Goal: Task Accomplishment & Management: Manage account settings

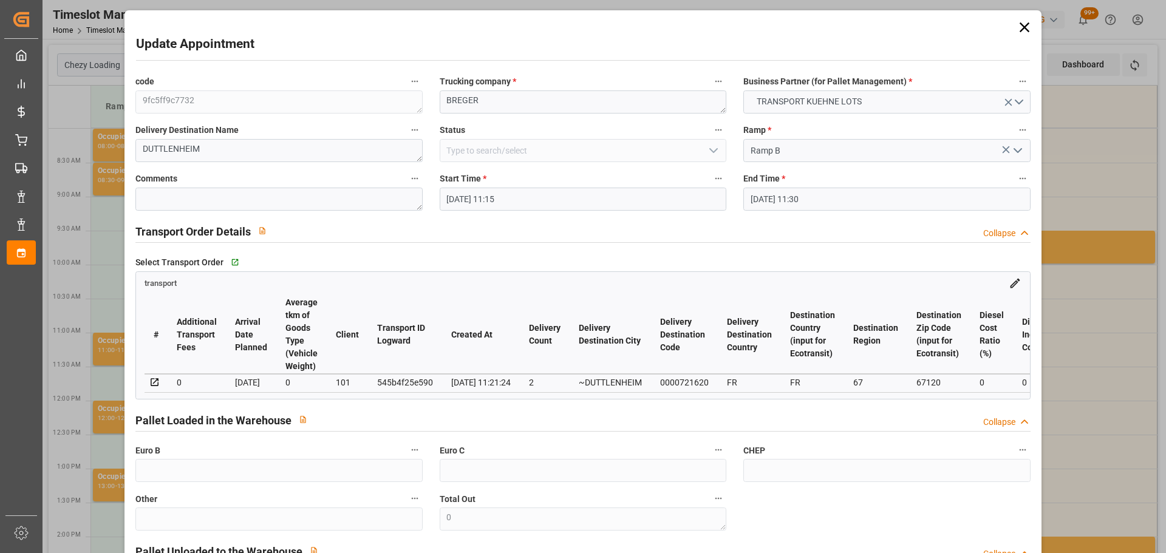
scroll to position [0, 2317]
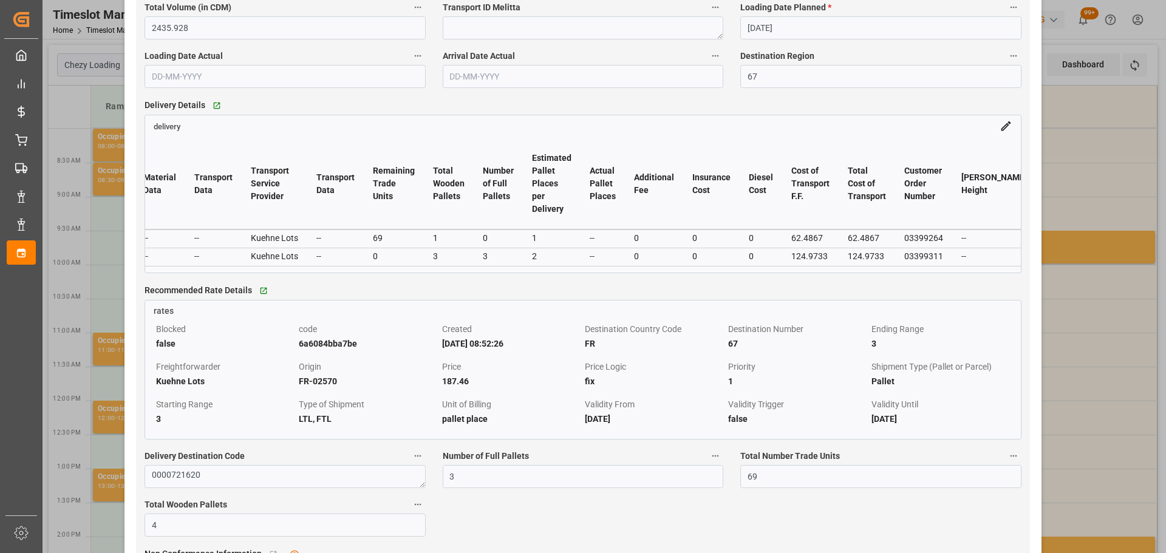
click at [1097, 168] on div "Update Appointment code 9fc5ff9c7732 Trucking company * [PERSON_NAME] Business …" at bounding box center [583, 276] width 1166 height 553
click at [1144, 300] on div "Update Appointment code 9fc5ff9c7732 Trucking company * [PERSON_NAME] Business …" at bounding box center [583, 276] width 1166 height 553
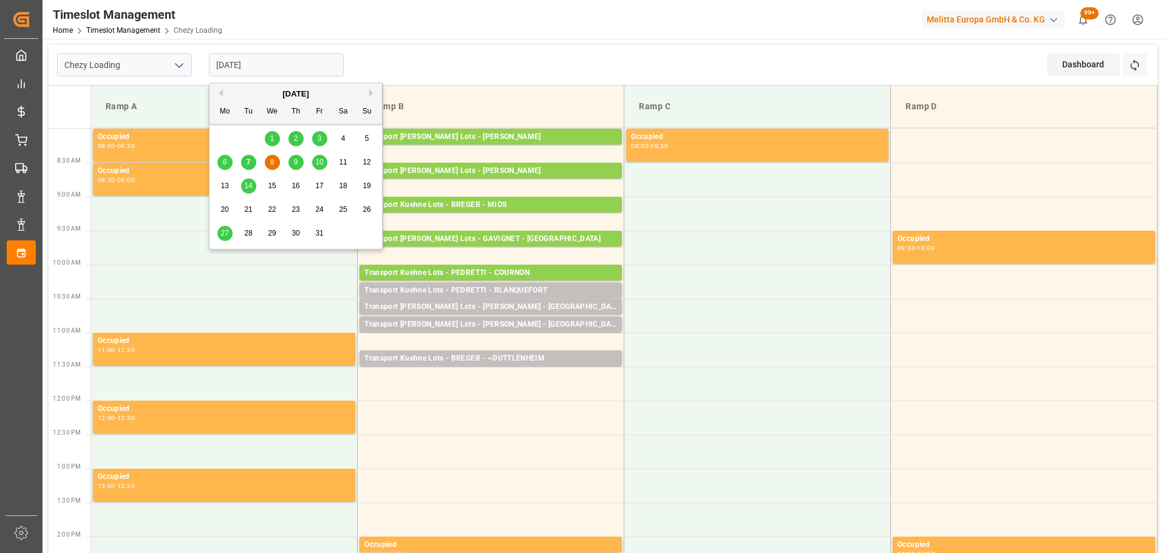
click at [258, 60] on input "[DATE]" at bounding box center [276, 64] width 135 height 23
click at [247, 159] on span "7" at bounding box center [249, 162] width 4 height 9
type input "[DATE]"
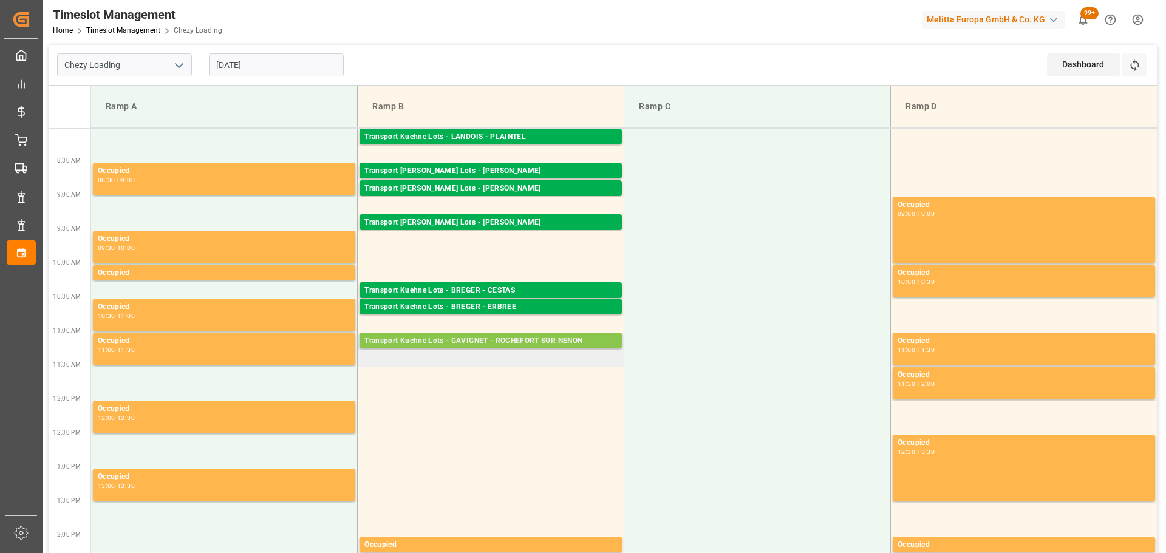
click at [496, 338] on div "Transport Kuehne Lots - GAVIGNET - ROCHEFORT SUR NENON" at bounding box center [491, 341] width 253 height 12
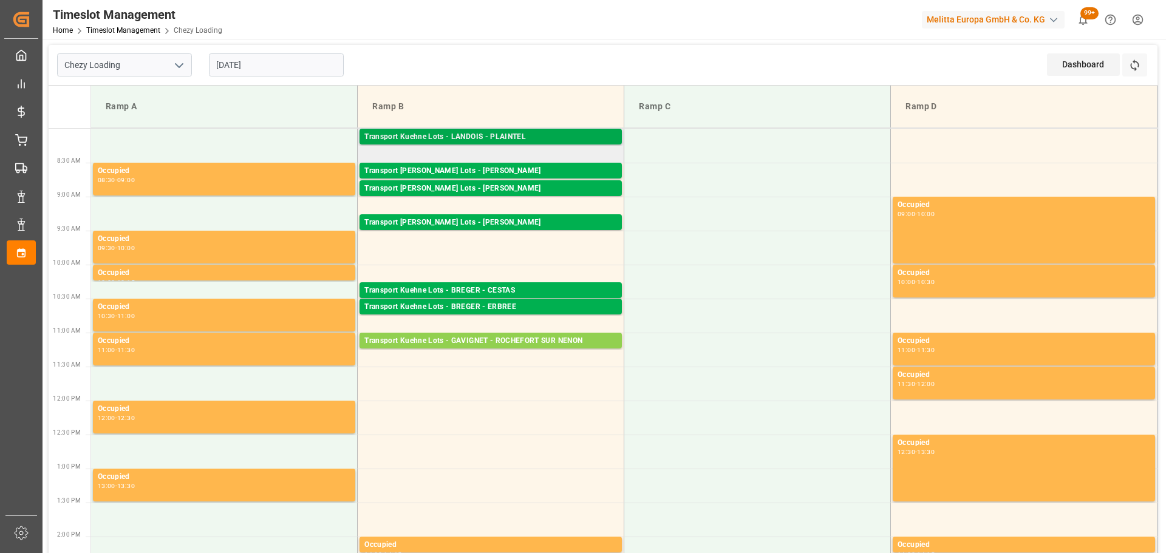
click at [526, 132] on div "Transport Kuehne Lots - LANDOIS - PLAINTEL" at bounding box center [491, 137] width 253 height 12
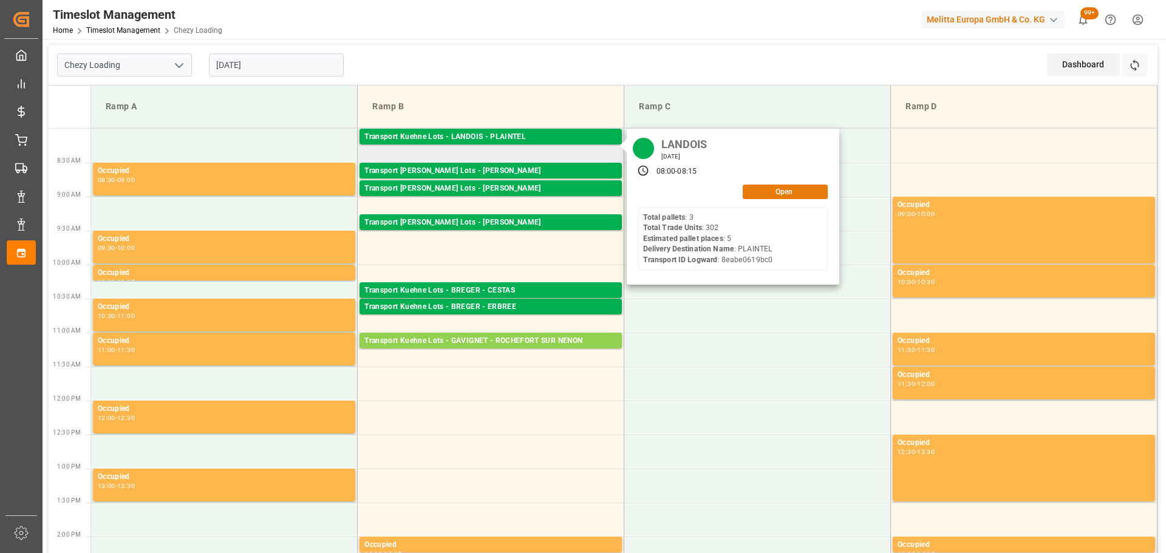
click at [769, 189] on button "Open" at bounding box center [785, 192] width 85 height 15
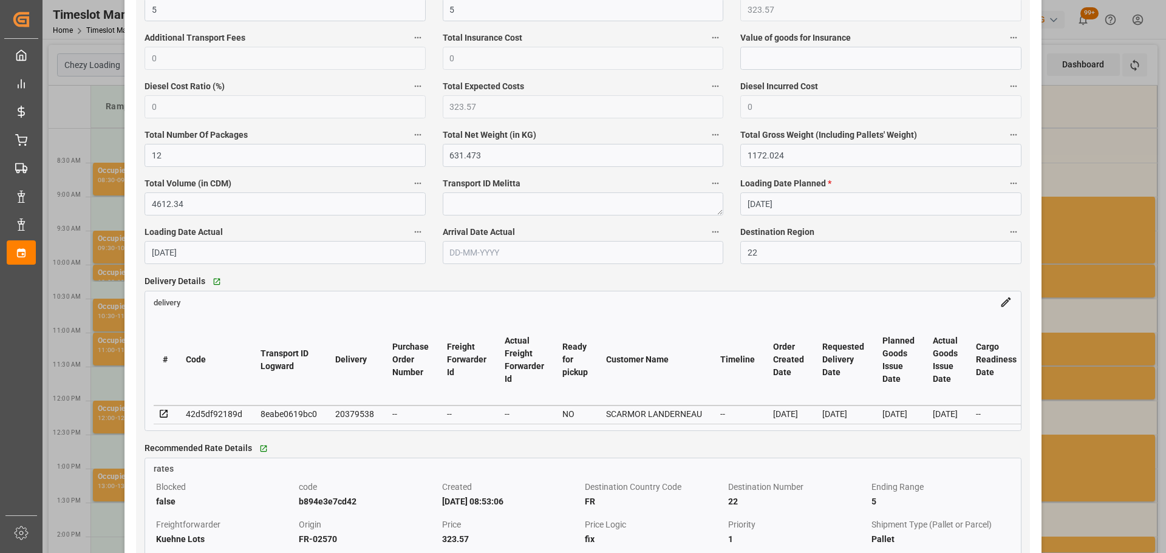
scroll to position [790, 0]
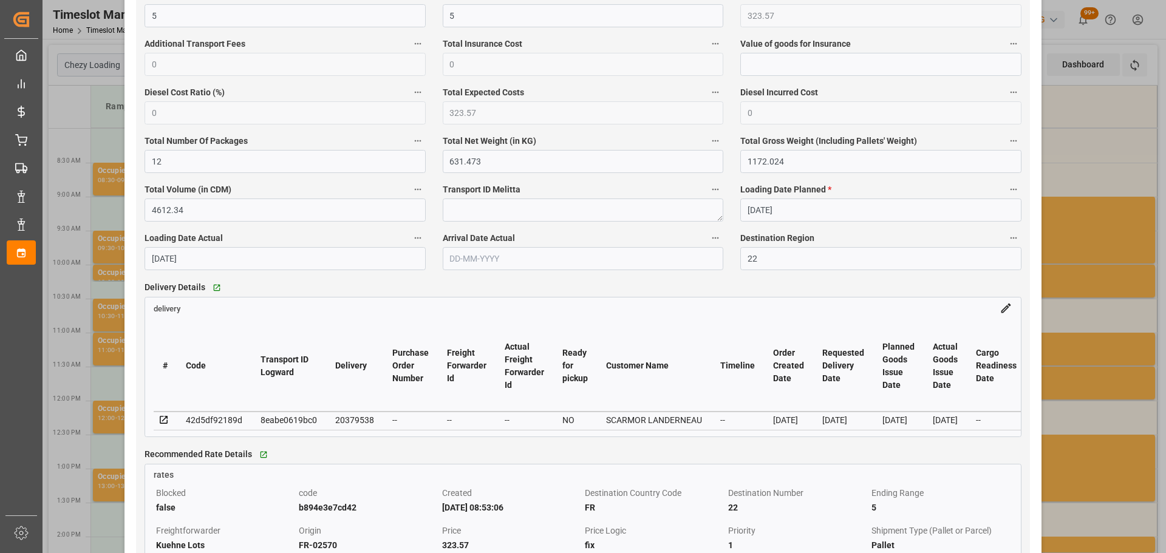
click at [1079, 135] on div "Update Appointment code 2369e1375302 Trucking company * LANDOIS Business Partne…" at bounding box center [583, 276] width 1166 height 553
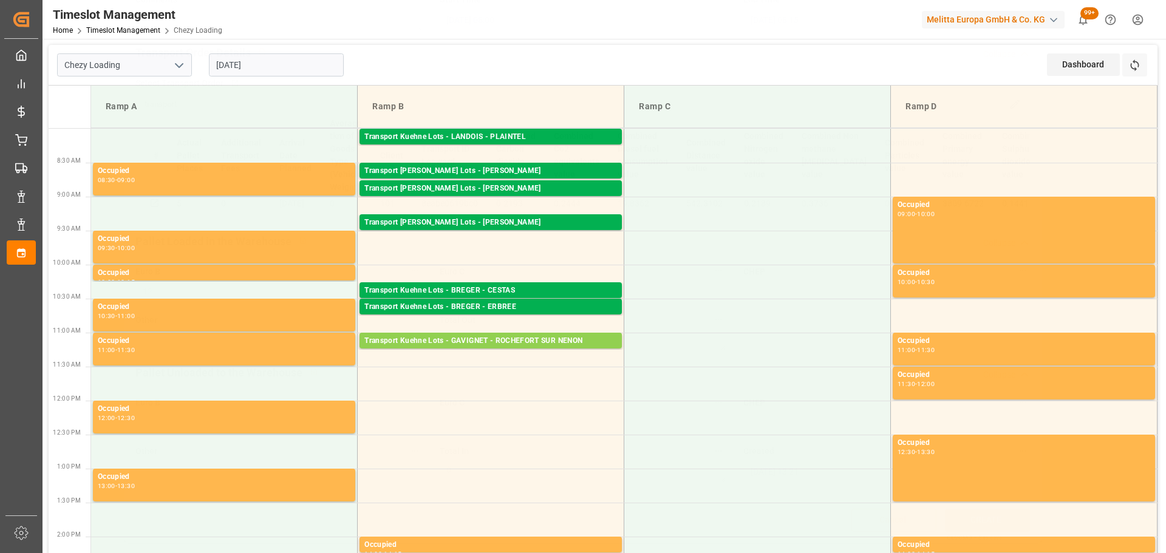
scroll to position [183, 0]
click at [496, 222] on div "Transport [PERSON_NAME] Lots - [PERSON_NAME]" at bounding box center [491, 223] width 253 height 12
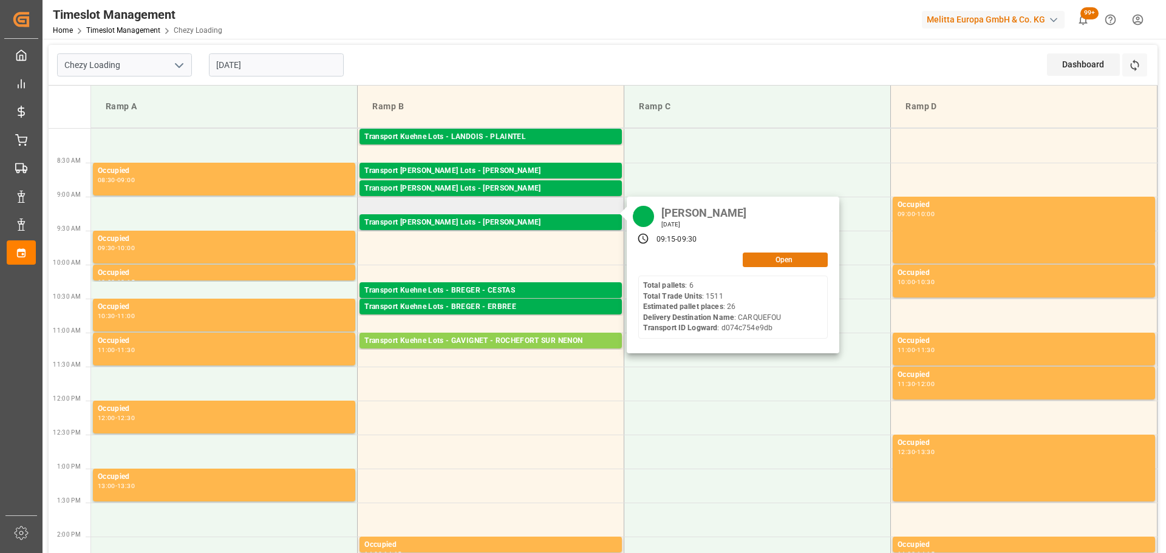
click at [774, 259] on button "Open" at bounding box center [785, 260] width 85 height 15
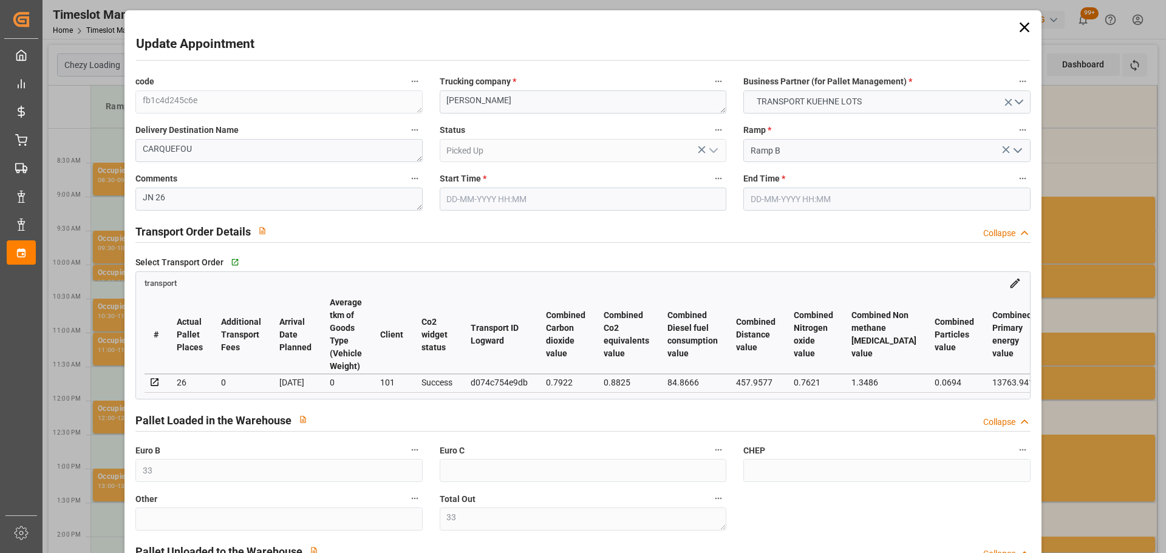
type input "[DATE] 09:15"
type input "[DATE] 09:30"
type input "[DATE] 12:56"
type input "[DATE] 11:31"
type input "[DATE]"
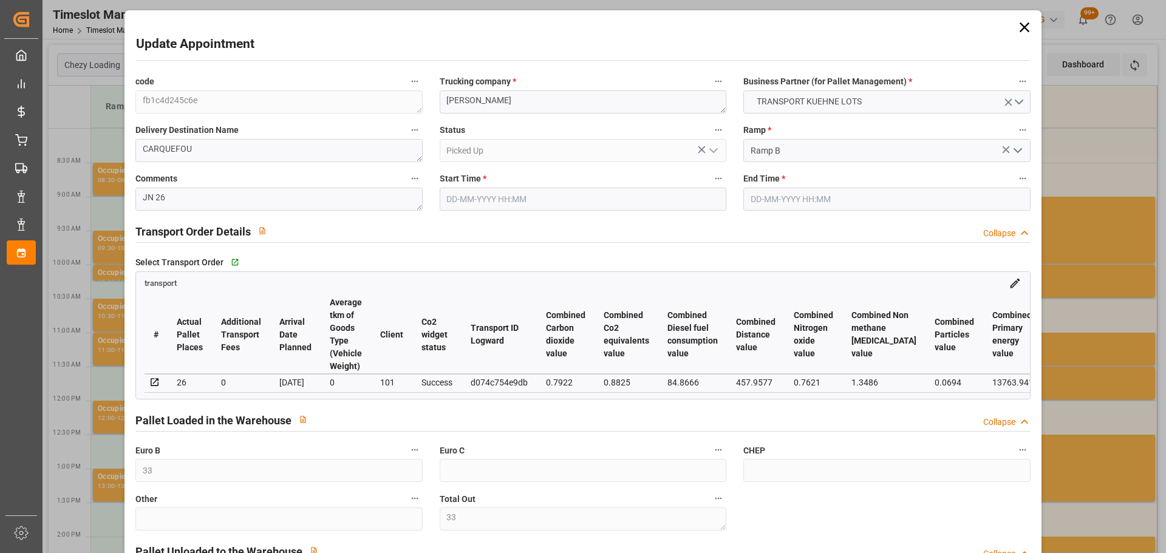
type input "[DATE]"
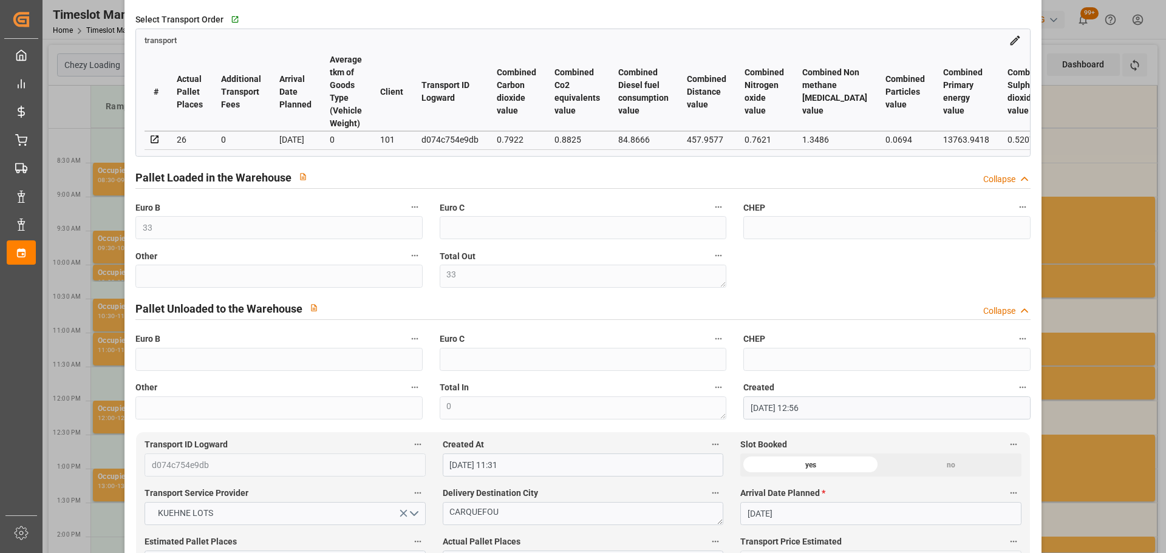
scroll to position [0, 0]
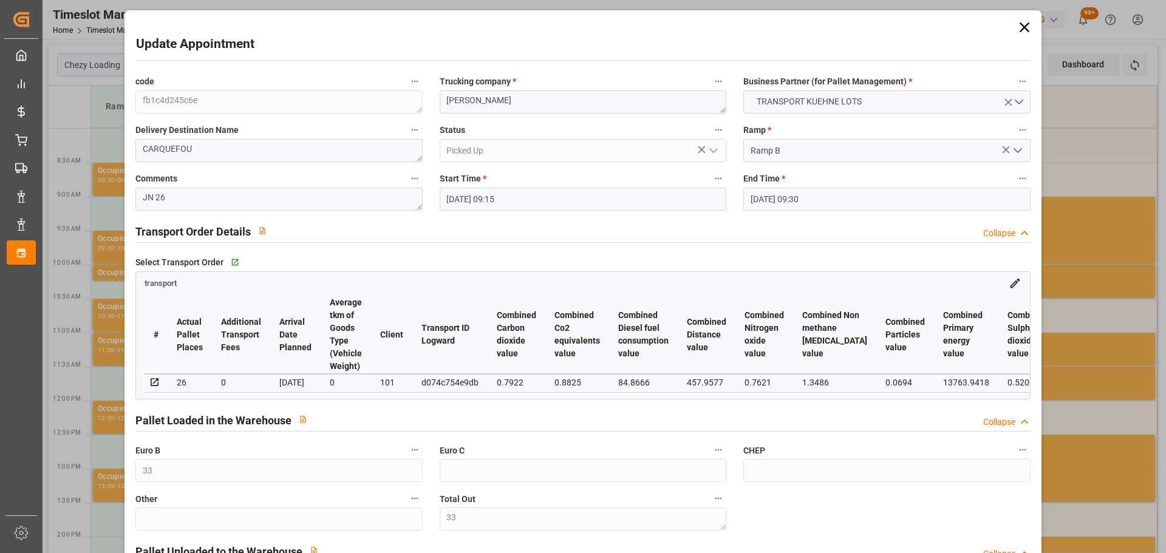
drag, startPoint x: 1021, startPoint y: 23, endPoint x: 1018, endPoint y: 29, distance: 7.1
click at [1021, 23] on icon at bounding box center [1024, 27] width 17 height 17
